Goal: Information Seeking & Learning: Find specific fact

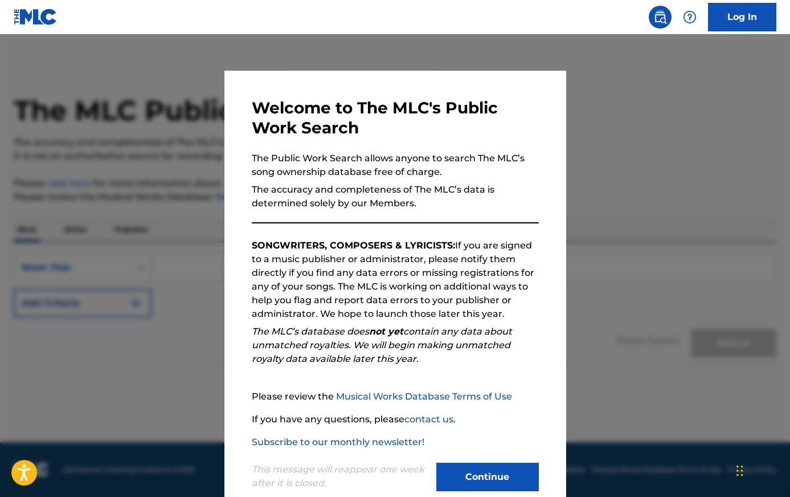
click at [499, 478] on button "Continue" at bounding box center [487, 477] width 103 height 28
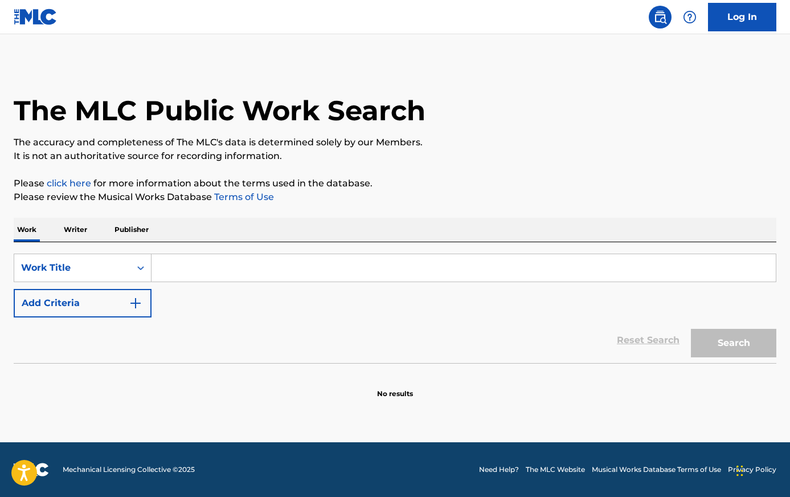
click at [267, 272] on input "Search Form" at bounding box center [464, 267] width 625 height 27
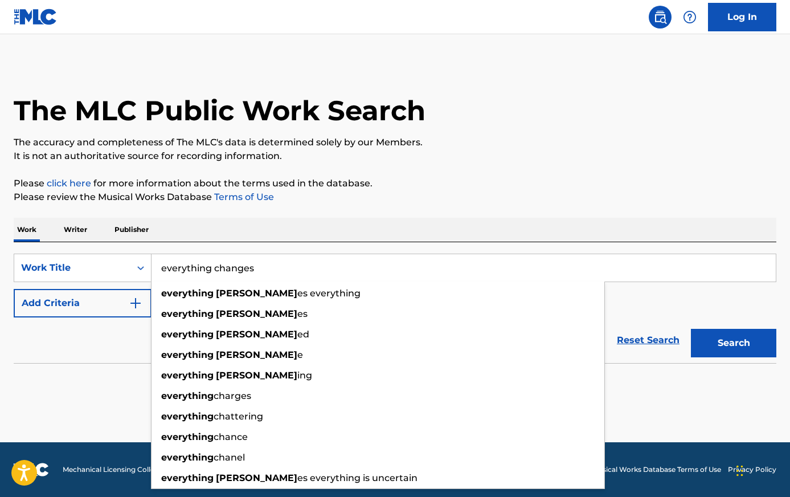
type input "everything changes"
click at [691, 329] on button "Search" at bounding box center [733, 343] width 85 height 28
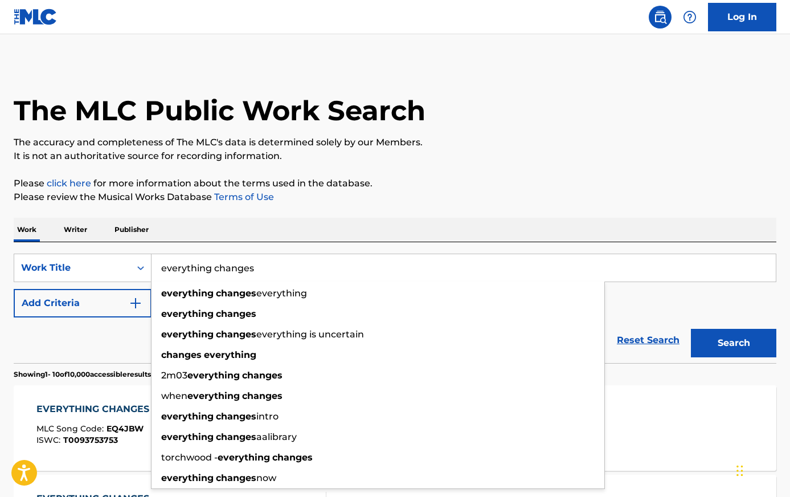
click at [104, 356] on div "Reset Search Search" at bounding box center [395, 340] width 763 height 46
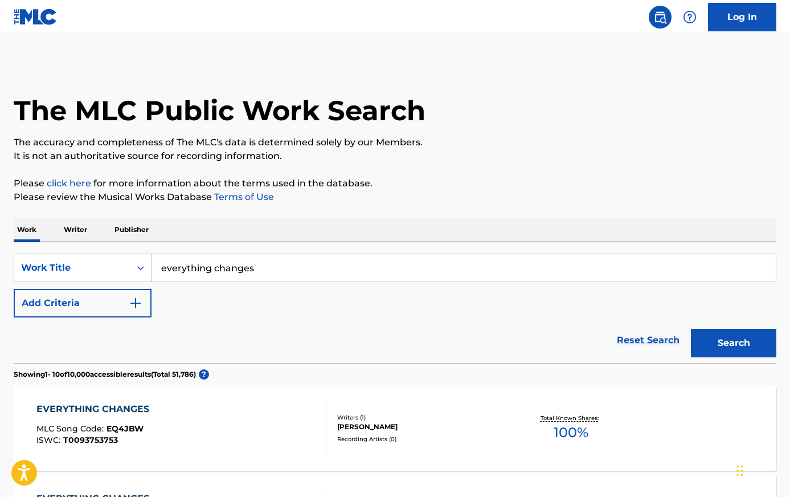
click at [112, 300] on button "Add Criteria" at bounding box center [83, 303] width 138 height 28
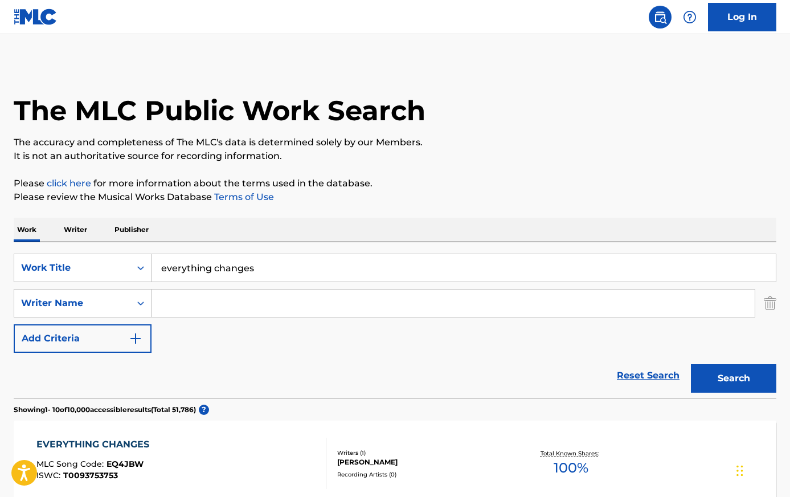
click at [195, 305] on input "Search Form" at bounding box center [453, 302] width 603 height 27
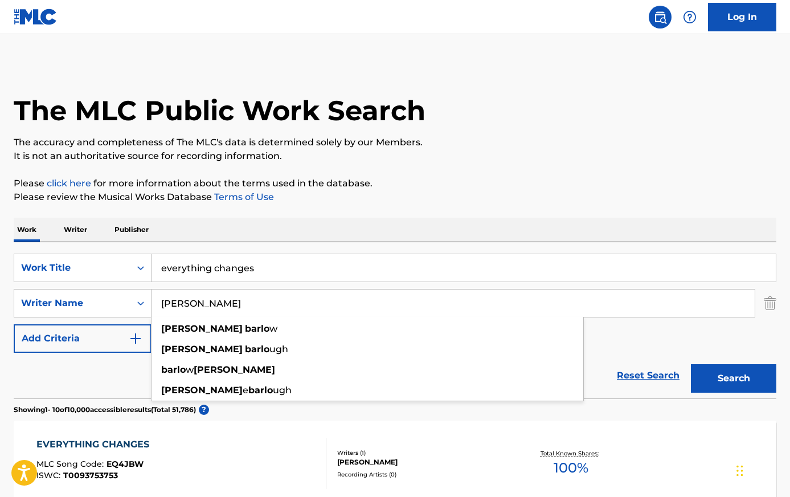
type input "[PERSON_NAME]"
click at [691, 364] on button "Search" at bounding box center [733, 378] width 85 height 28
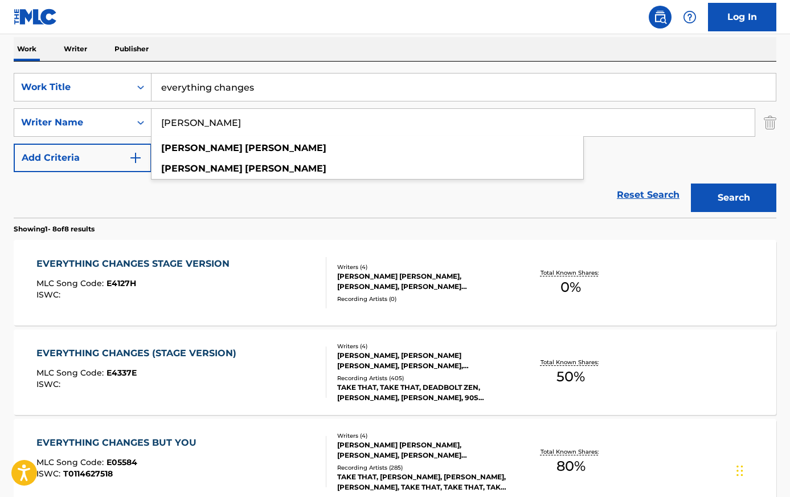
drag, startPoint x: 700, startPoint y: 296, endPoint x: 688, endPoint y: 358, distance: 63.4
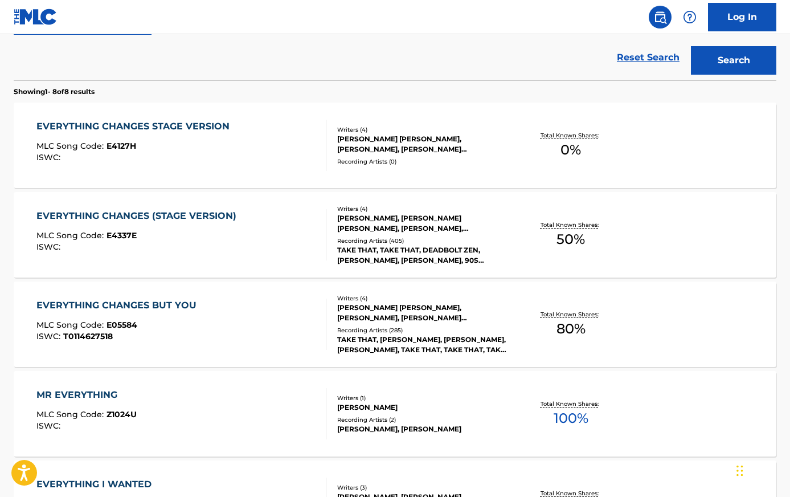
drag, startPoint x: 309, startPoint y: 275, endPoint x: 308, endPoint y: 313, distance: 38.2
drag, startPoint x: 332, startPoint y: 284, endPoint x: 323, endPoint y: 424, distance: 140.5
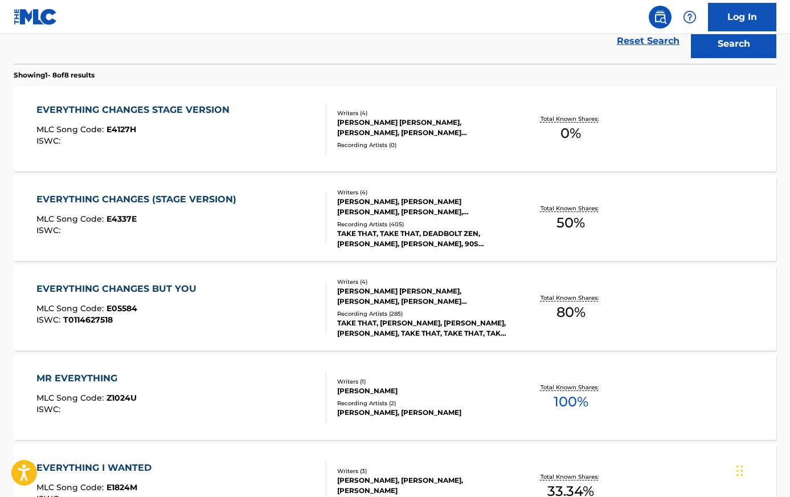
scroll to position [315, 0]
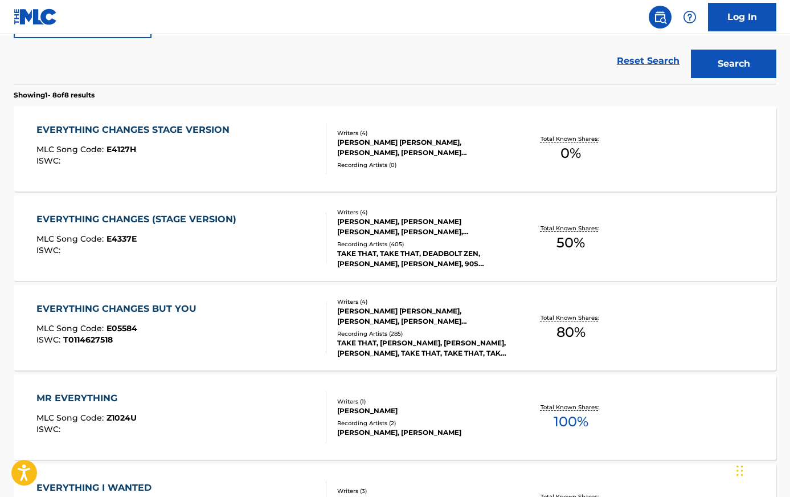
click at [260, 241] on div "EVERYTHING CHANGES (STAGE VERSION) MLC Song Code : E4337E ISWC :" at bounding box center [181, 238] width 290 height 51
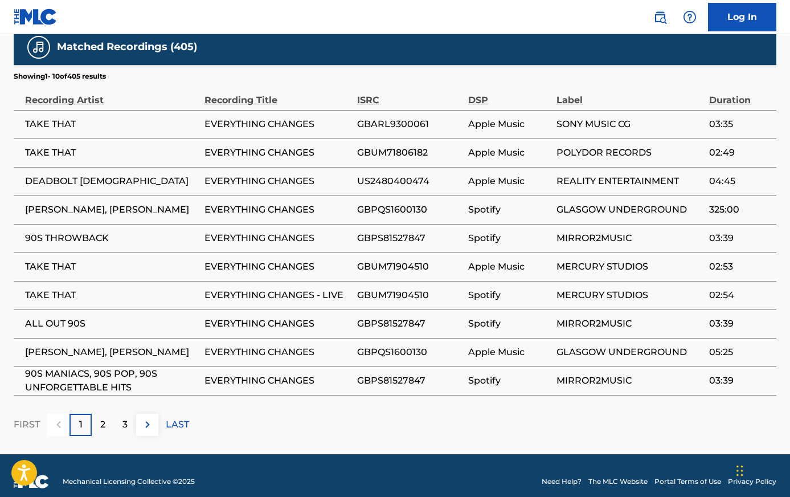
drag, startPoint x: 367, startPoint y: 168, endPoint x: 391, endPoint y: 304, distance: 137.8
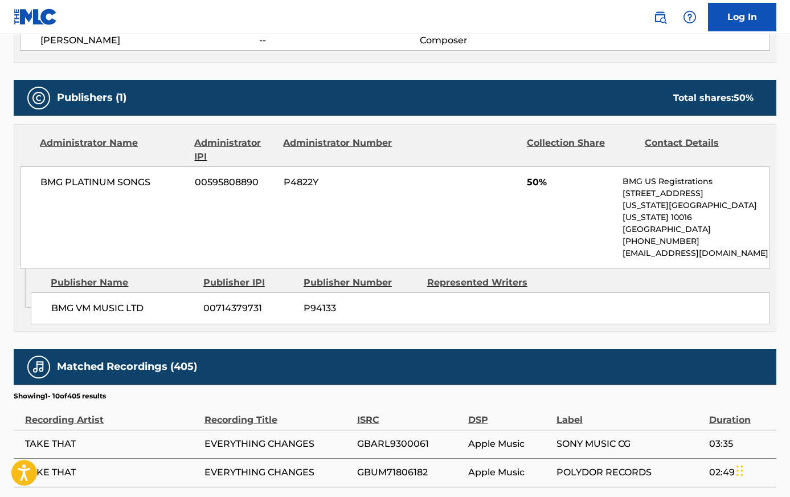
drag, startPoint x: 320, startPoint y: 134, endPoint x: 319, endPoint y: 97, distance: 37.0
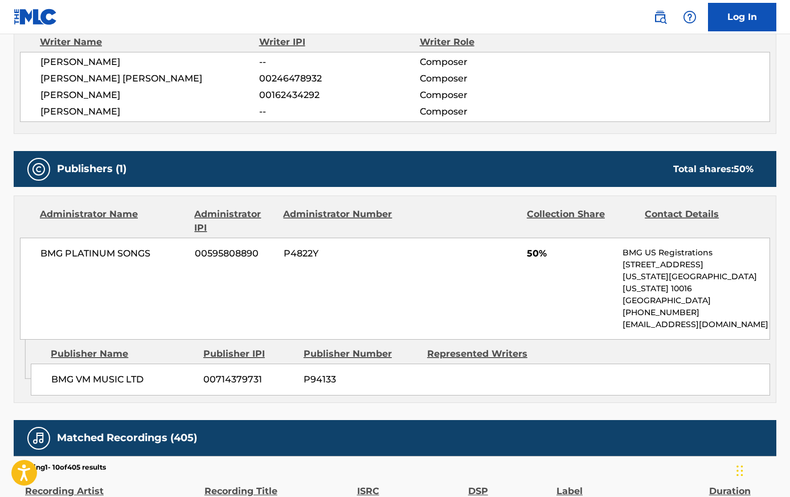
scroll to position [447, 0]
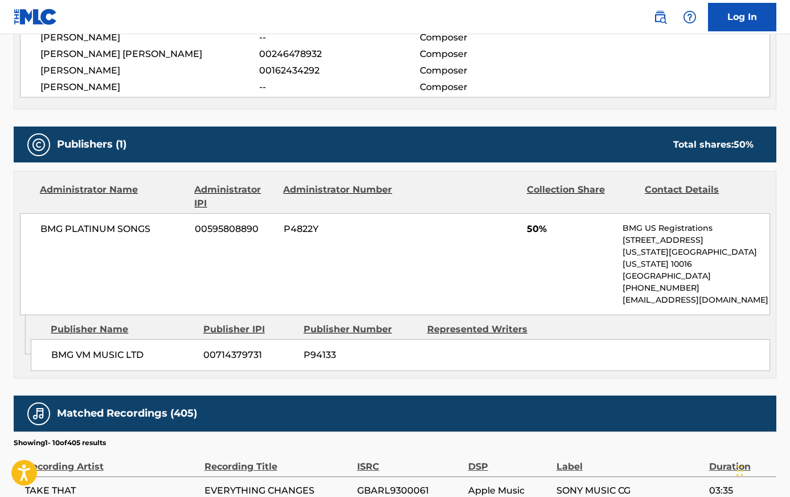
drag, startPoint x: 307, startPoint y: 90, endPoint x: 360, endPoint y: 95, distance: 53.8
click at [360, 95] on div "[PERSON_NAME] -- Composer [PERSON_NAME] [PERSON_NAME] 00246478932 Composer [PER…" at bounding box center [395, 62] width 750 height 70
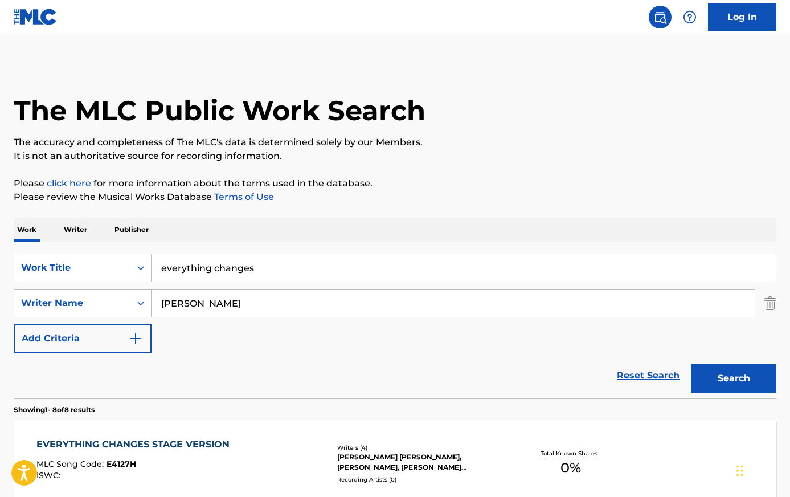
drag, startPoint x: 145, startPoint y: 267, endPoint x: 185, endPoint y: 267, distance: 39.3
click at [146, 267] on div "Search Form" at bounding box center [140, 268] width 21 height 21
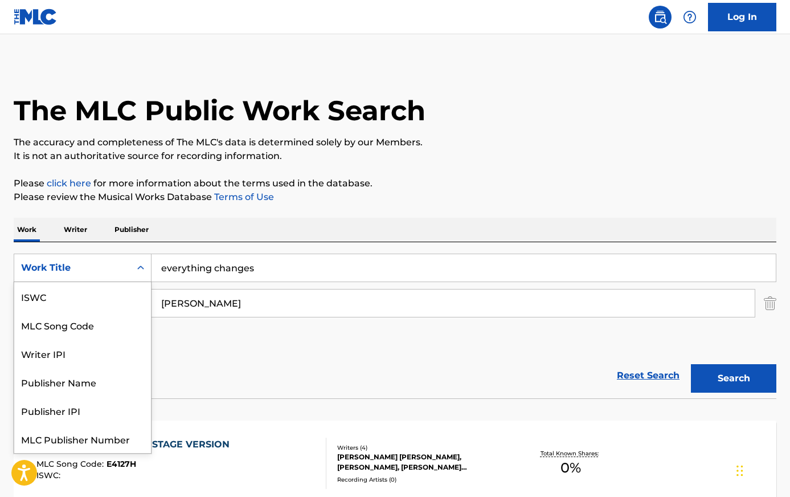
click at [186, 267] on input "everything changes" at bounding box center [464, 267] width 625 height 27
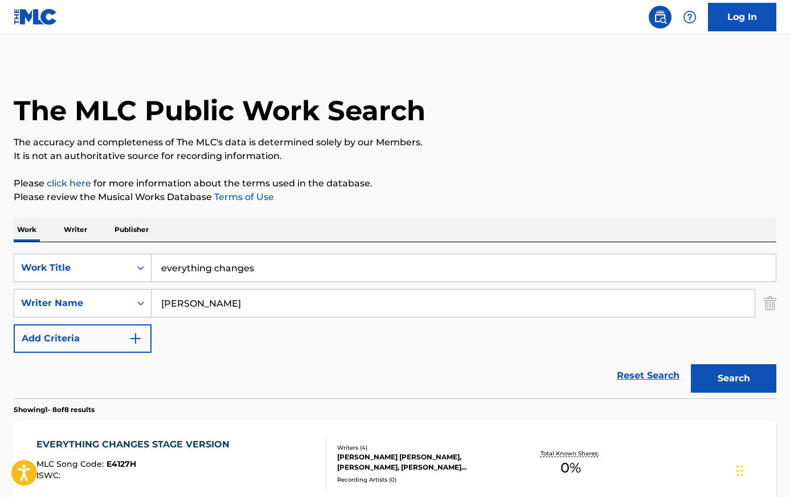
click at [186, 267] on input "everything changes" at bounding box center [464, 267] width 625 height 27
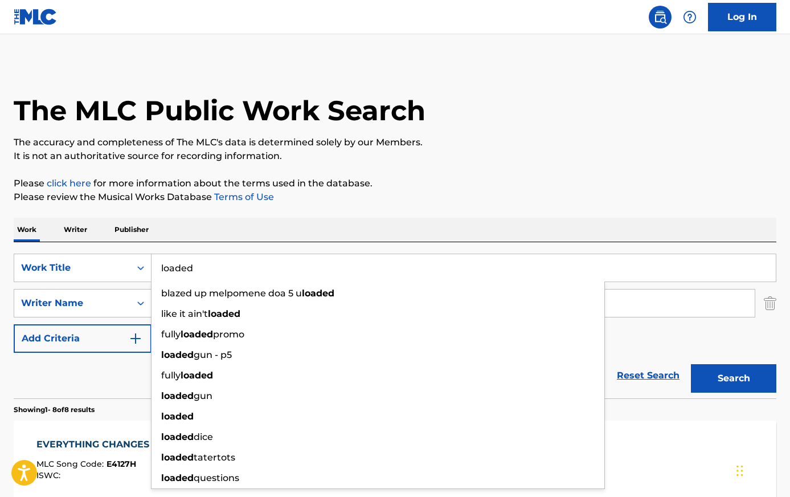
type input "loaded"
click at [391, 181] on p "Please click here for more information about the terms used in the database." at bounding box center [395, 184] width 763 height 14
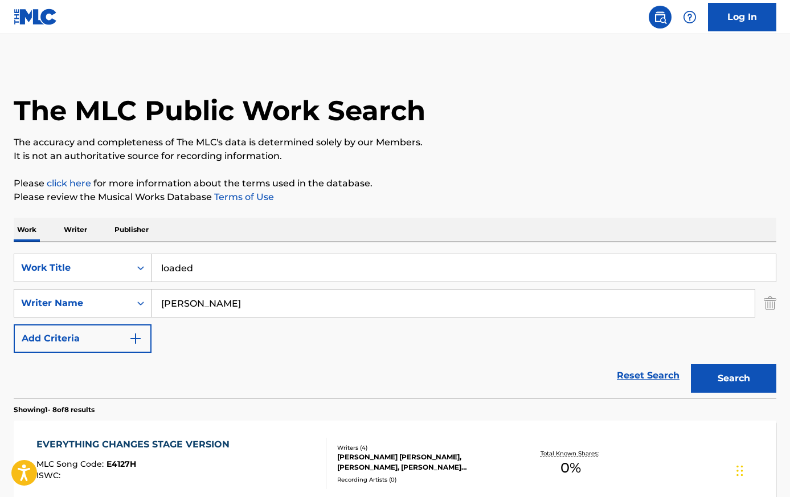
click at [172, 289] on input "[PERSON_NAME]" at bounding box center [453, 302] width 603 height 27
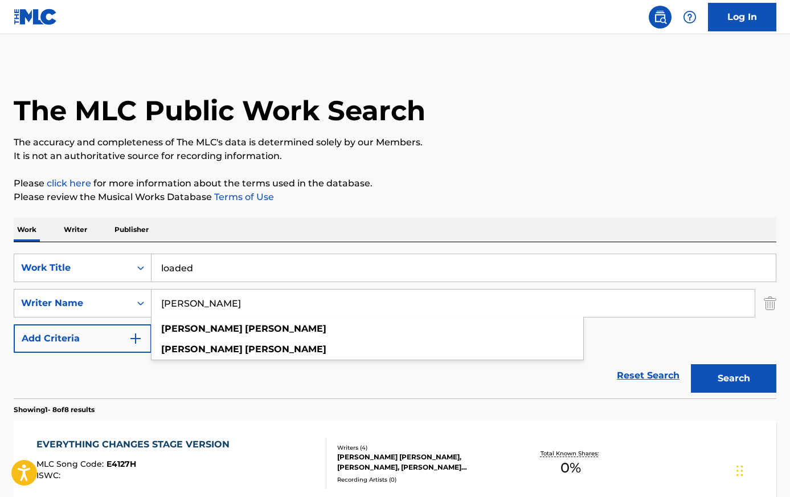
click at [172, 289] on input "[PERSON_NAME]" at bounding box center [453, 302] width 603 height 27
paste input "[PERSON_NAME]"
type input "[PERSON_NAME]"
click at [691, 364] on button "Search" at bounding box center [733, 378] width 85 height 28
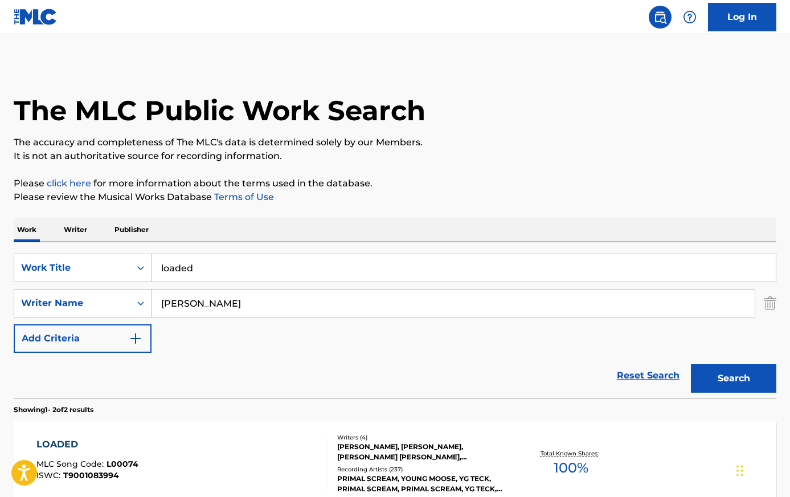
click at [282, 435] on div "LOADED MLC Song Code : L00074 ISWC : T9001083994 Writers ( 4 ) [PERSON_NAME], […" at bounding box center [395, 463] width 763 height 85
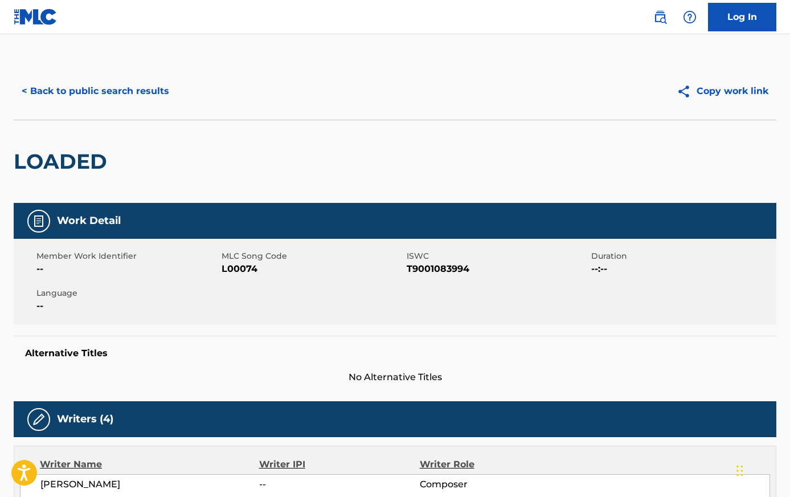
click at [103, 93] on button "< Back to public search results" at bounding box center [96, 91] width 164 height 28
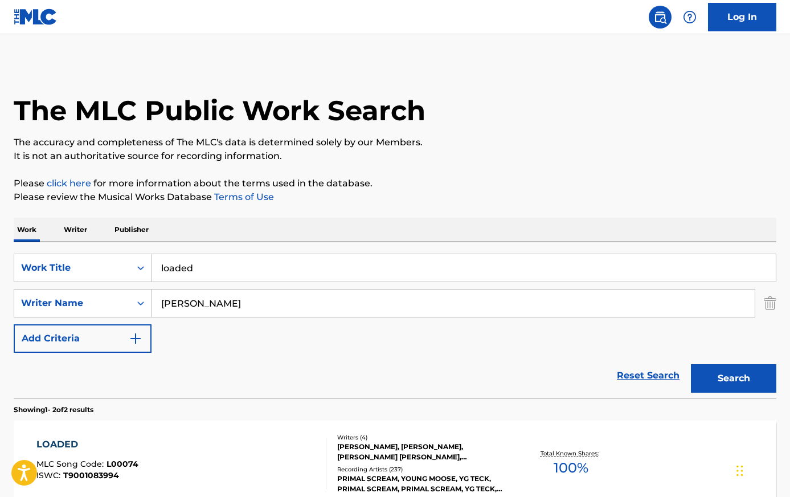
click at [225, 299] on input "[PERSON_NAME]" at bounding box center [453, 302] width 603 height 27
click at [160, 248] on div "SearchWithCriteria8e404b66-a9c6-4549-8869-973922f9610b Work Title loaded Search…" at bounding box center [395, 320] width 763 height 156
click at [190, 275] on input "loaded" at bounding box center [464, 267] width 625 height 27
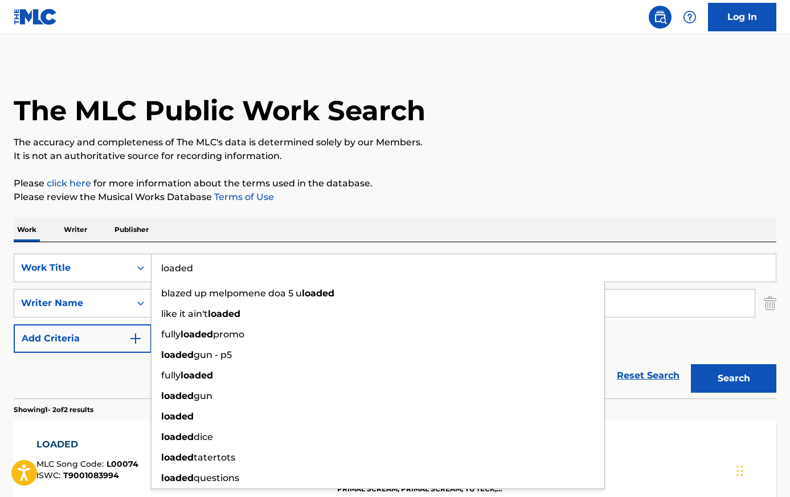
click at [190, 275] on input "loaded" at bounding box center [464, 267] width 625 height 27
paste input "REVEREND BLACK GRAPE"
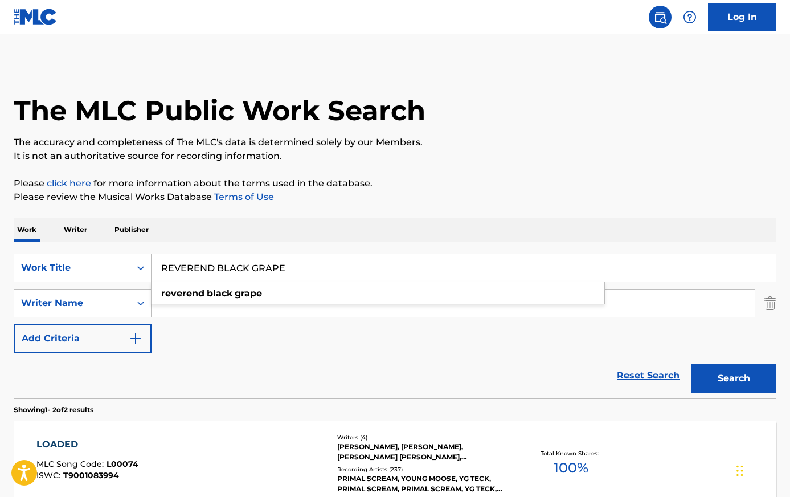
type input "REVEREND BLACK GRAPE"
click at [691, 364] on button "Search" at bounding box center [733, 378] width 85 height 28
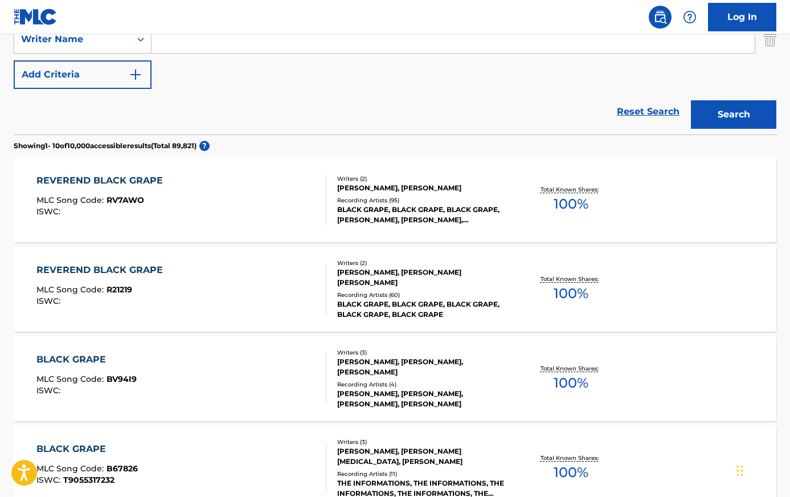
drag, startPoint x: 462, startPoint y: 136, endPoint x: 467, endPoint y: 173, distance: 37.4
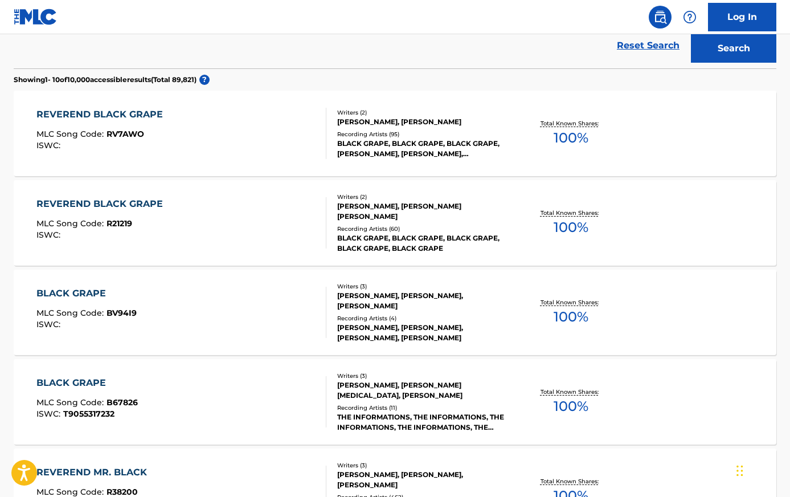
scroll to position [387, 0]
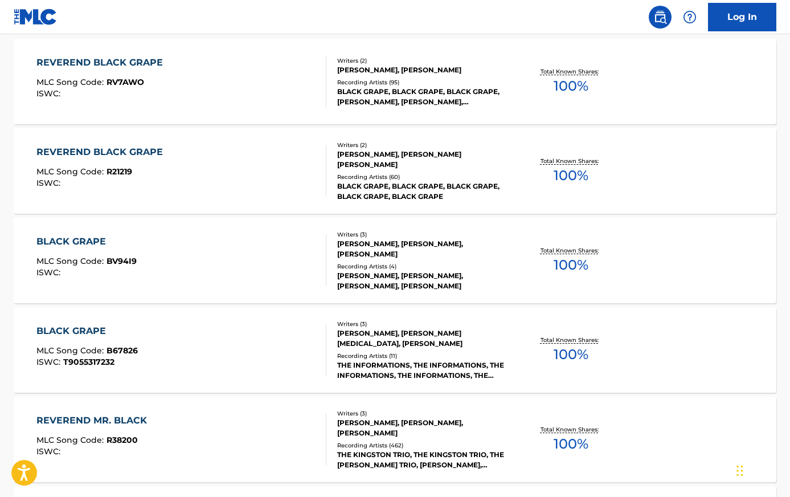
click at [240, 133] on section "REVEREND BLACK GRAPE MLC Song Code : RV7AWO ISWC : Writers ( 2 ) [PERSON_NAME],…" at bounding box center [395, 481] width 763 height 896
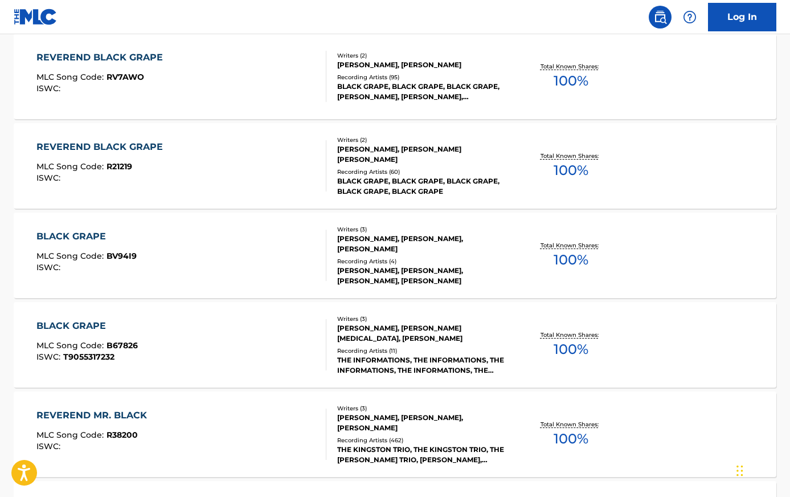
click at [242, 79] on div "REVEREND BLACK GRAPE MLC Song Code : RV7AWO ISWC :" at bounding box center [181, 76] width 290 height 51
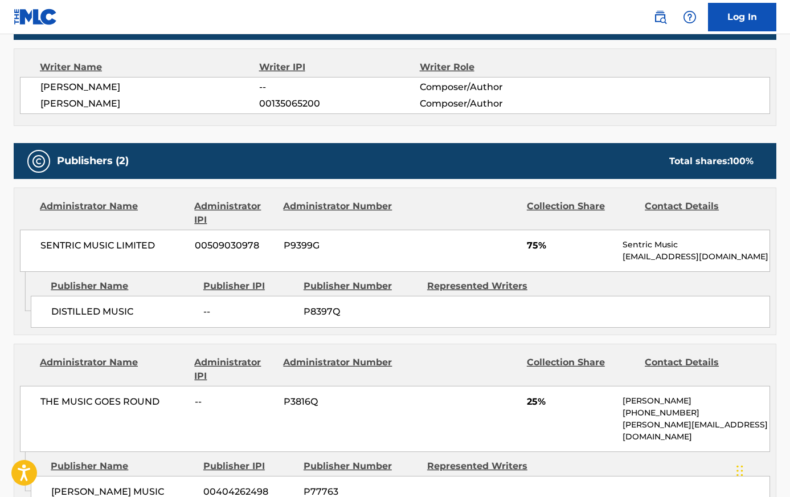
drag, startPoint x: 255, startPoint y: 225, endPoint x: 262, endPoint y: 277, distance: 53.4
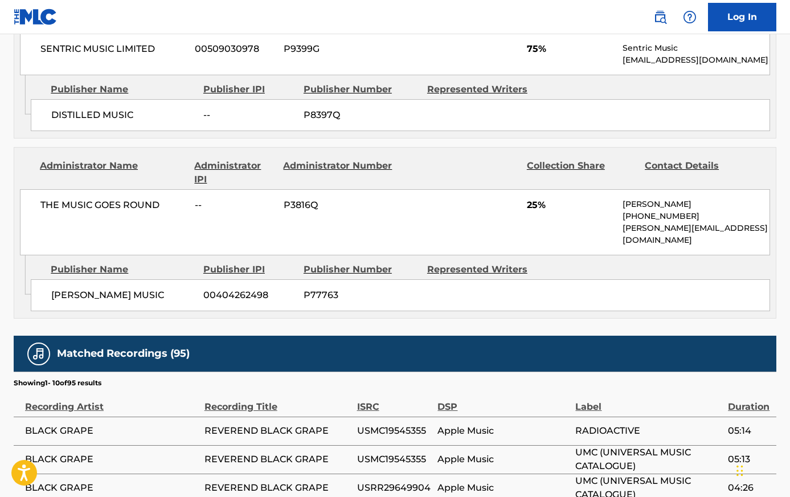
drag, startPoint x: 397, startPoint y: 194, endPoint x: 397, endPoint y: 207, distance: 13.1
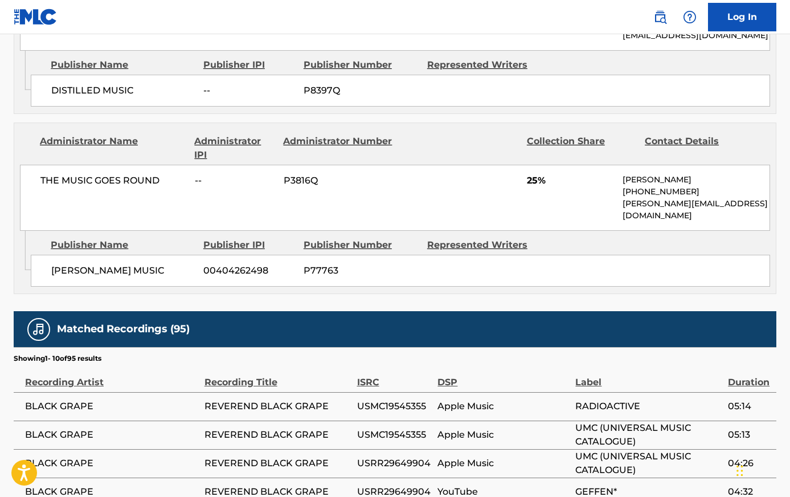
click at [402, 264] on span "P77763" at bounding box center [361, 271] width 115 height 14
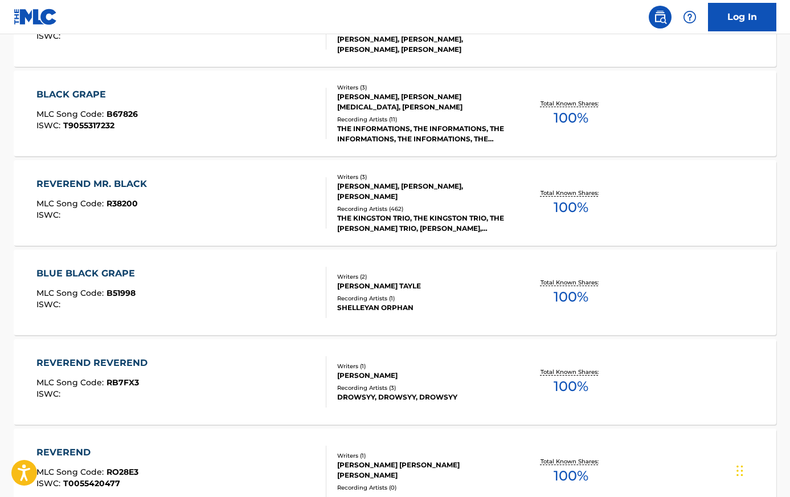
scroll to position [452, 0]
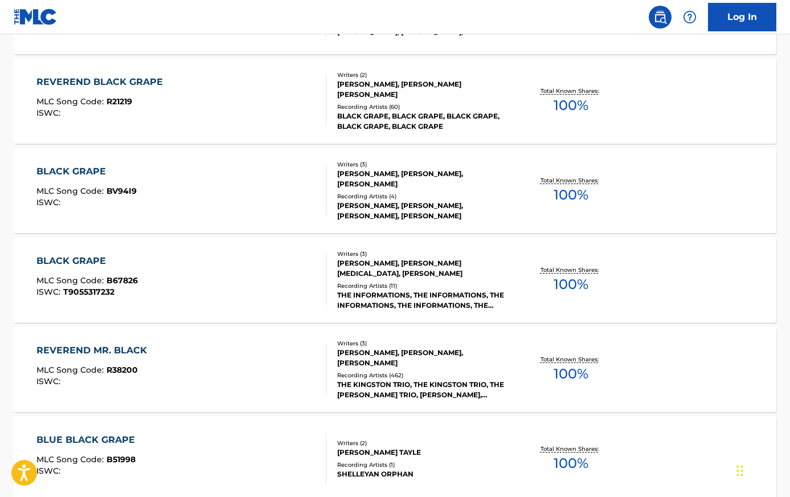
click at [214, 182] on div "BLACK GRAPE MLC Song Code : BV94I9 ISWC :" at bounding box center [181, 190] width 290 height 51
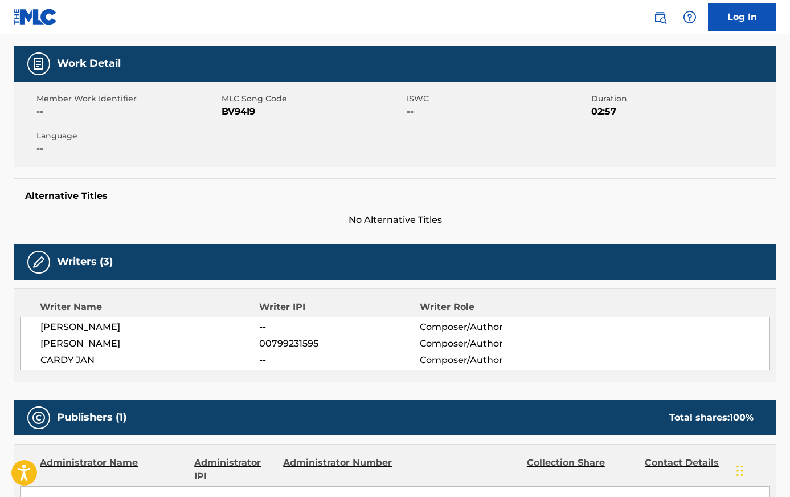
drag, startPoint x: 323, startPoint y: 269, endPoint x: 321, endPoint y: 319, distance: 50.2
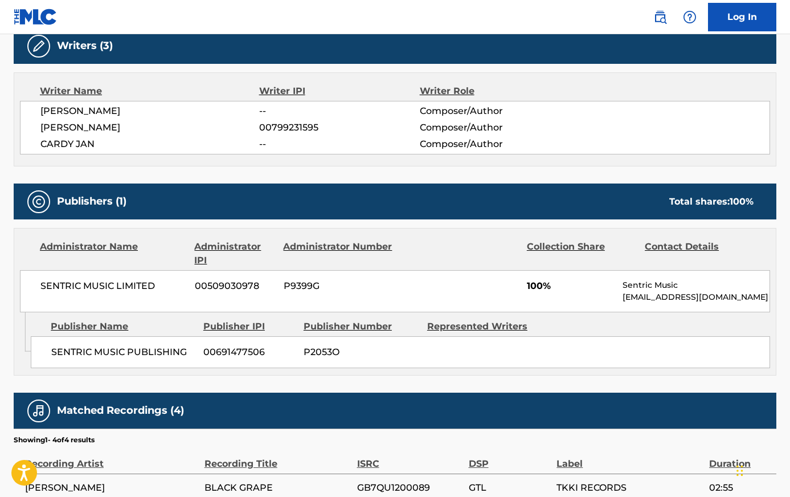
scroll to position [385, 0]
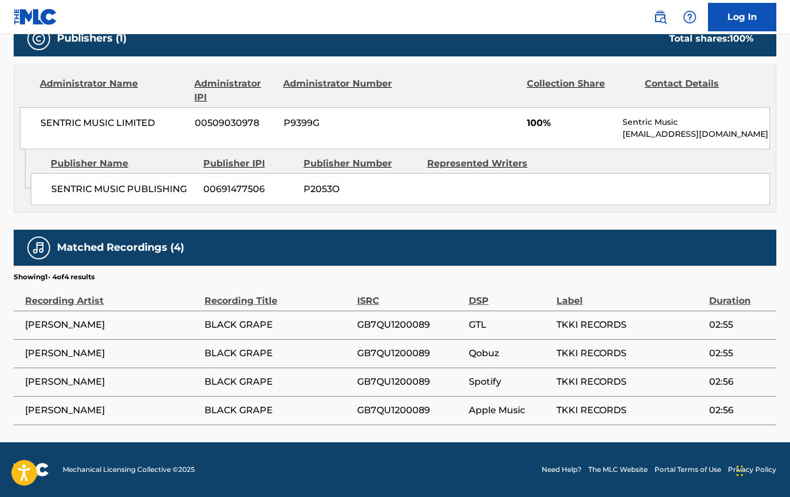
drag, startPoint x: 334, startPoint y: 230, endPoint x: 338, endPoint y: 262, distance: 32.7
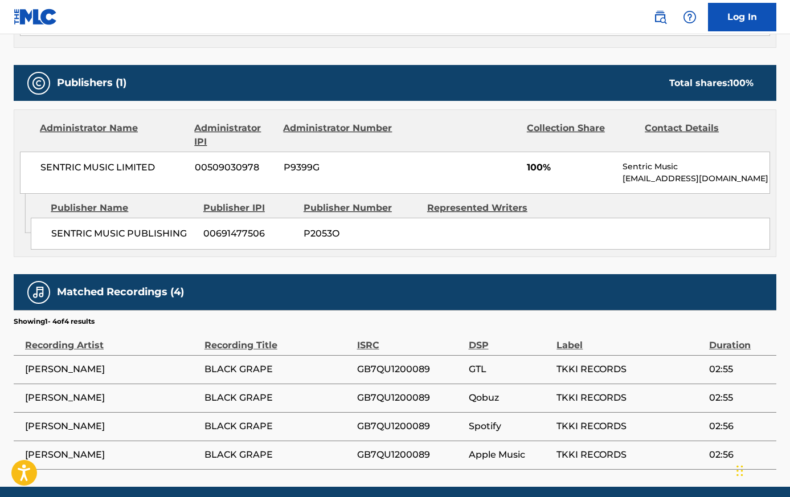
scroll to position [479, 0]
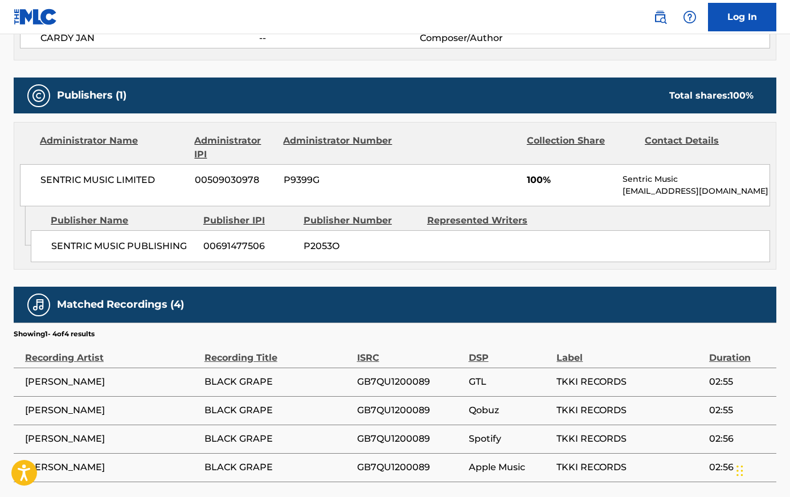
scroll to position [517, 0]
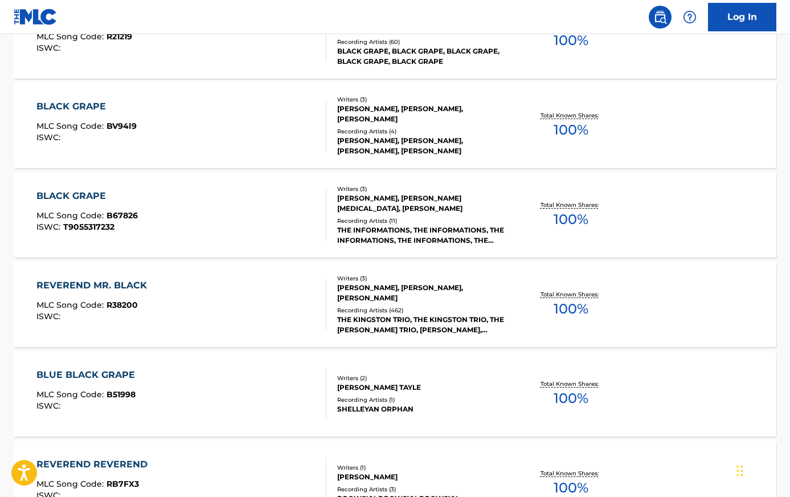
drag, startPoint x: 299, startPoint y: 240, endPoint x: 314, endPoint y: 166, distance: 75.0
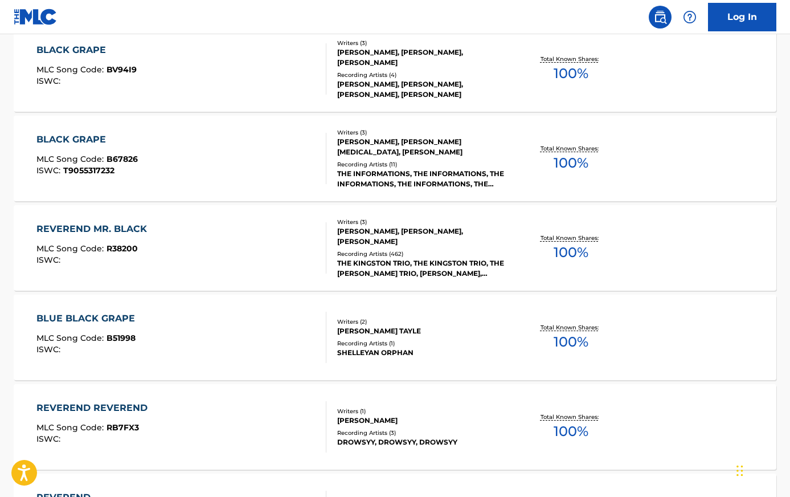
scroll to position [574, 0]
drag, startPoint x: 790, startPoint y: 209, endPoint x: 803, endPoint y: 114, distance: 96.1
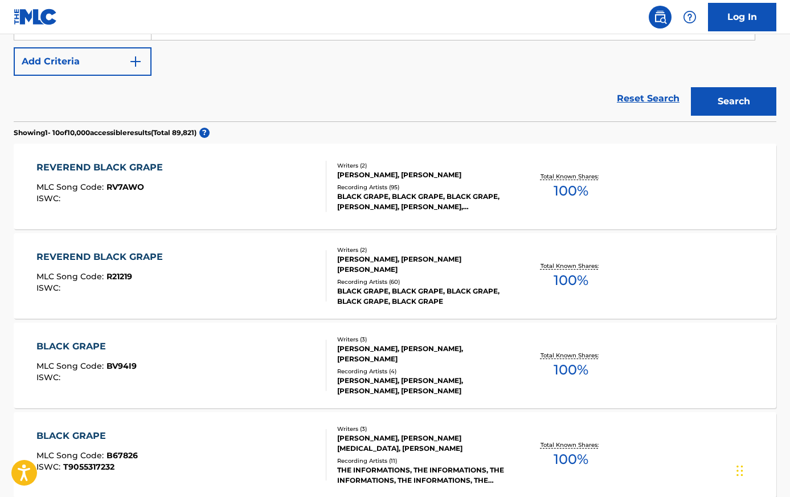
scroll to position [220, 0]
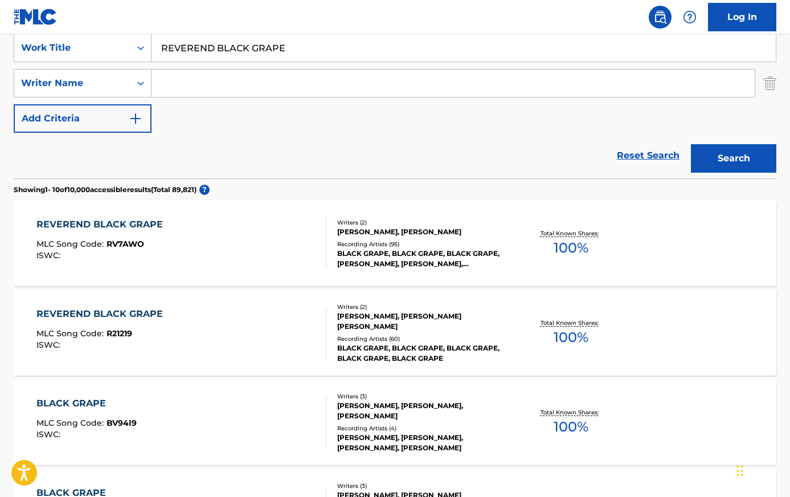
click at [203, 50] on input "REVEREND BLACK GRAPE" at bounding box center [464, 47] width 625 height 27
type input "pray"
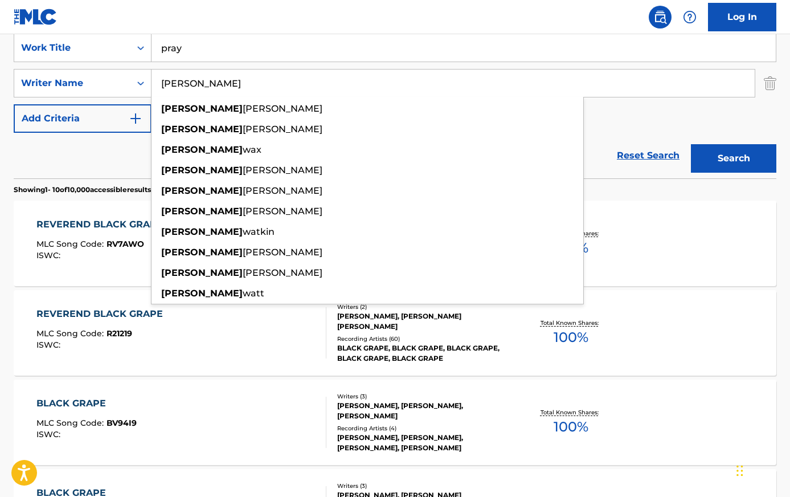
type input "[PERSON_NAME]"
click at [691, 144] on button "Search" at bounding box center [733, 158] width 85 height 28
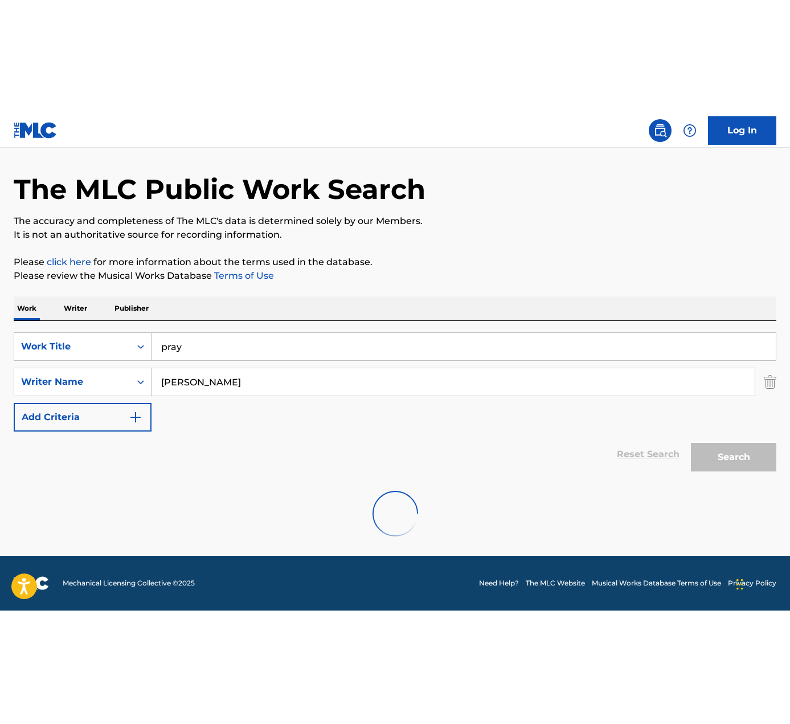
scroll to position [0, 0]
